Goal: Information Seeking & Learning: Learn about a topic

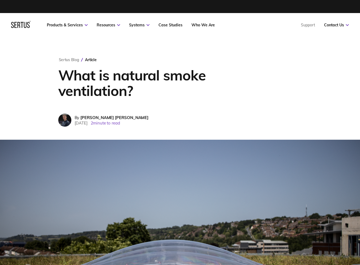
click at [23, 27] on icon at bounding box center [20, 24] width 19 height 7
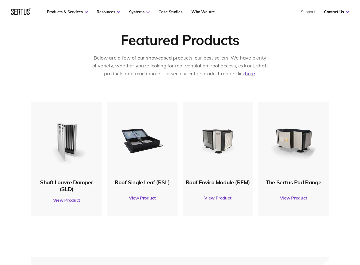
scroll to position [203, 0]
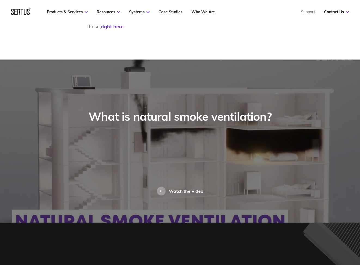
scroll to position [611, 0]
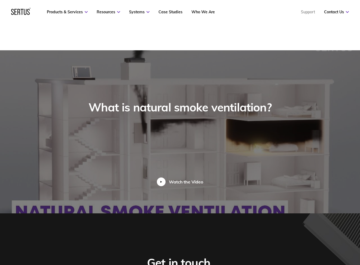
click at [164, 184] on div at bounding box center [161, 182] width 9 height 9
click at [295, 196] on img at bounding box center [180, 131] width 360 height 163
click at [163, 182] on div at bounding box center [161, 182] width 9 height 9
click at [231, 162] on div "What is natural smoke ventilation? Watch the Video" at bounding box center [179, 143] width 319 height 86
click at [173, 180] on div "Watch the Video" at bounding box center [186, 181] width 34 height 5
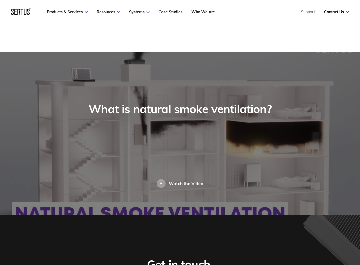
scroll to position [609, 0]
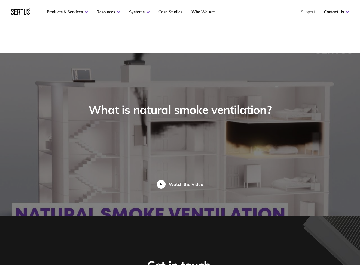
click at [172, 183] on div "Watch the Video" at bounding box center [186, 184] width 34 height 5
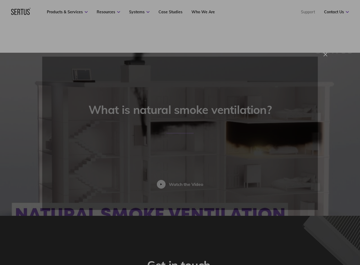
scroll to position [609, 0]
